Goal: Task Accomplishment & Management: Manage account settings

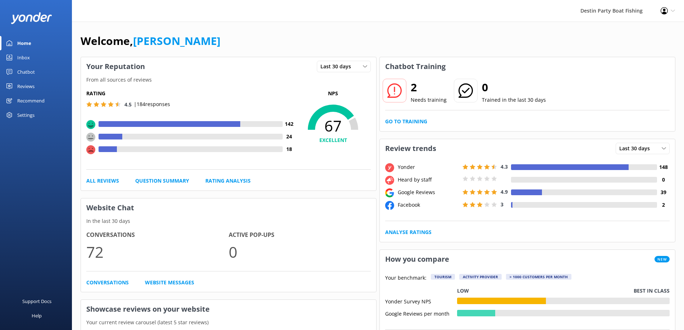
click at [22, 57] on div "Inbox" at bounding box center [23, 57] width 13 height 14
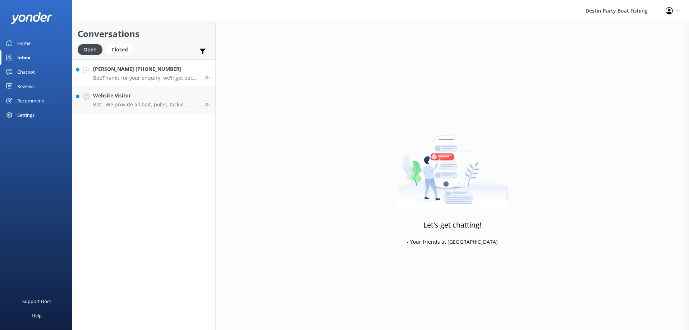
click at [129, 81] on p "Bot: Thanks for your enquiry, we'll get back to you as soon as we can during op…" at bounding box center [146, 78] width 106 height 6
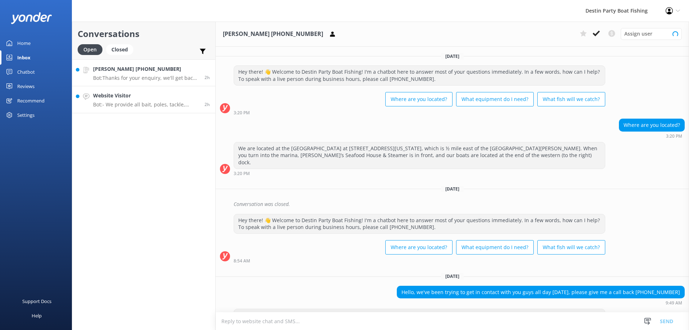
scroll to position [123, 0]
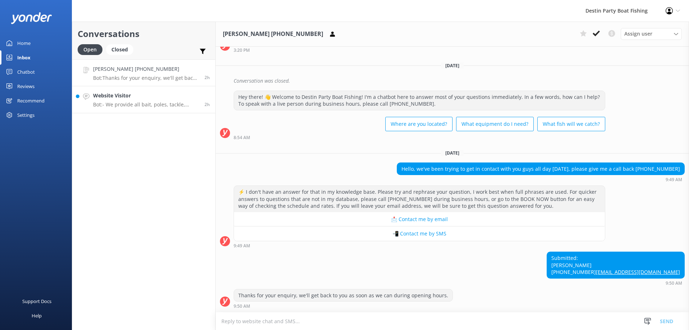
click at [135, 100] on h4 "Website Visitor" at bounding box center [146, 96] width 106 height 8
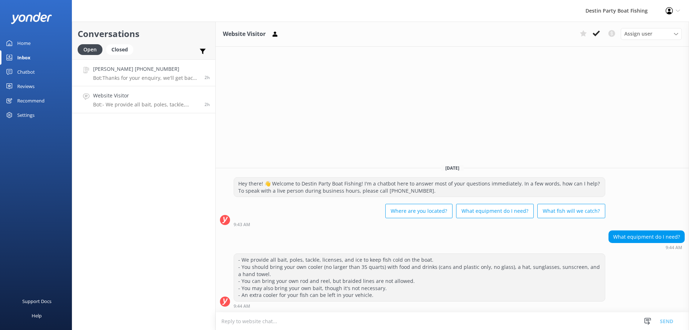
click at [157, 82] on link "[PERSON_NAME] [PHONE_NUMBER] Bot: Thanks for your enquiry, we'll get back to yo…" at bounding box center [143, 72] width 143 height 27
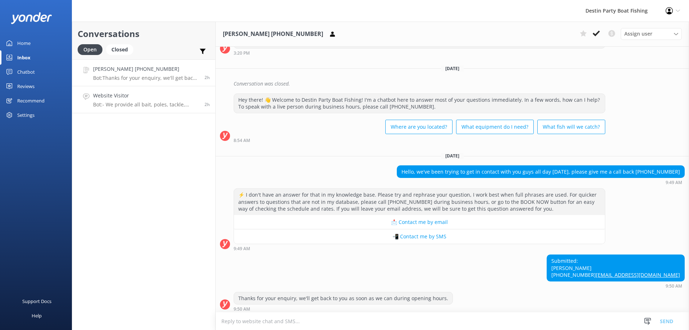
scroll to position [123, 0]
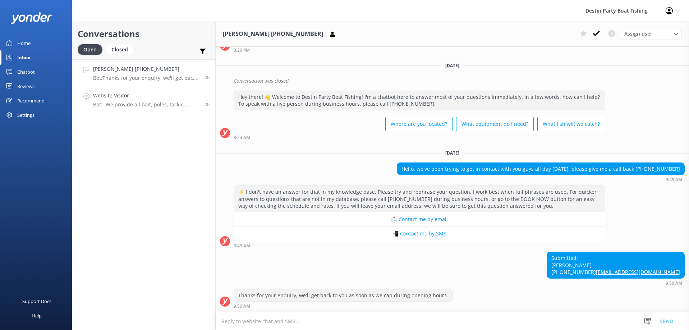
click at [156, 96] on h4 "Website Visitor" at bounding box center [146, 96] width 106 height 8
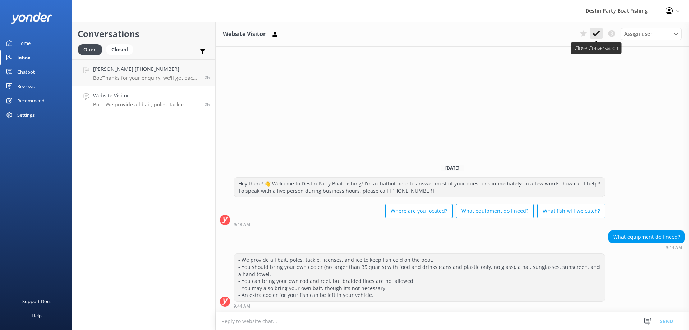
click at [602, 32] on button at bounding box center [596, 33] width 13 height 11
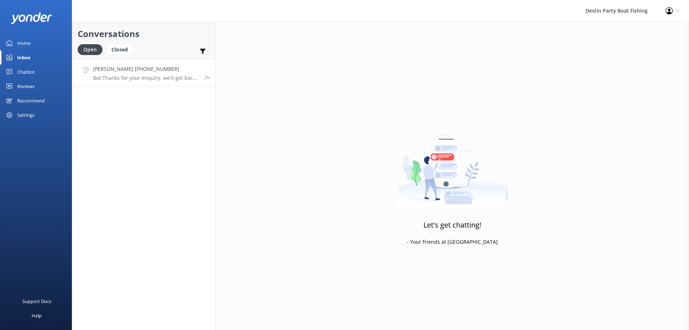
click at [164, 83] on link "[PERSON_NAME] [PHONE_NUMBER] Bot: Thanks for your enquiry, we'll get back to yo…" at bounding box center [143, 72] width 143 height 27
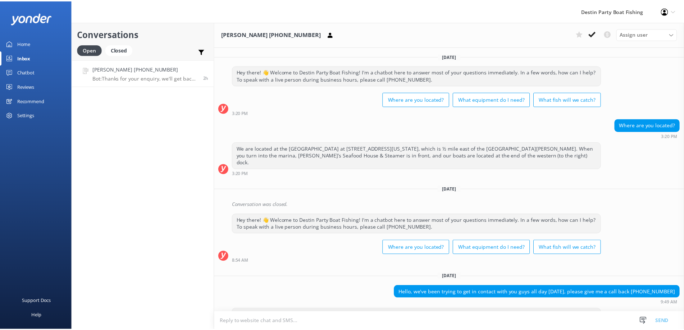
scroll to position [123, 0]
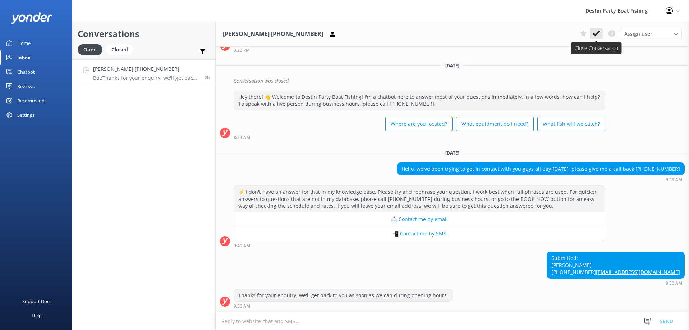
click at [594, 34] on use at bounding box center [596, 34] width 7 height 6
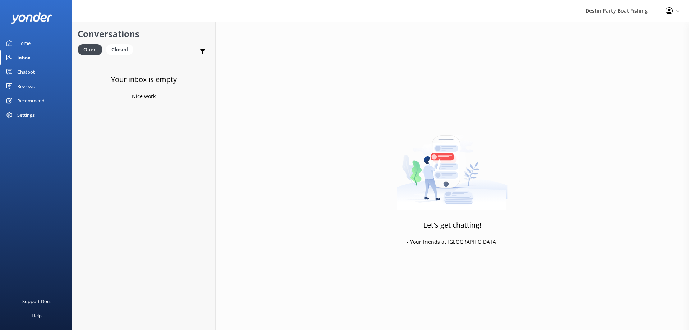
click at [23, 88] on div "Reviews" at bounding box center [25, 86] width 17 height 14
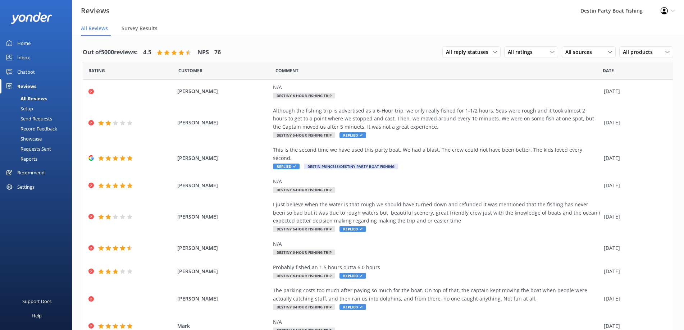
click at [22, 44] on div "Home" at bounding box center [23, 43] width 13 height 14
